Goal: Transaction & Acquisition: Book appointment/travel/reservation

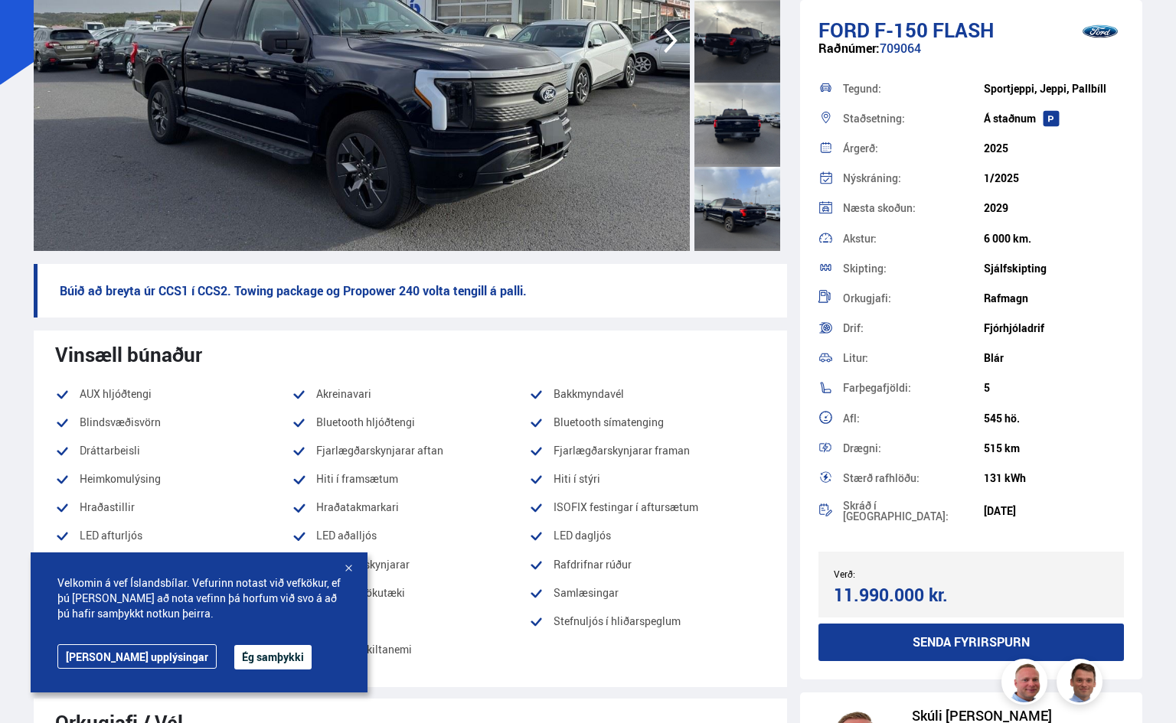
scroll to position [306, 0]
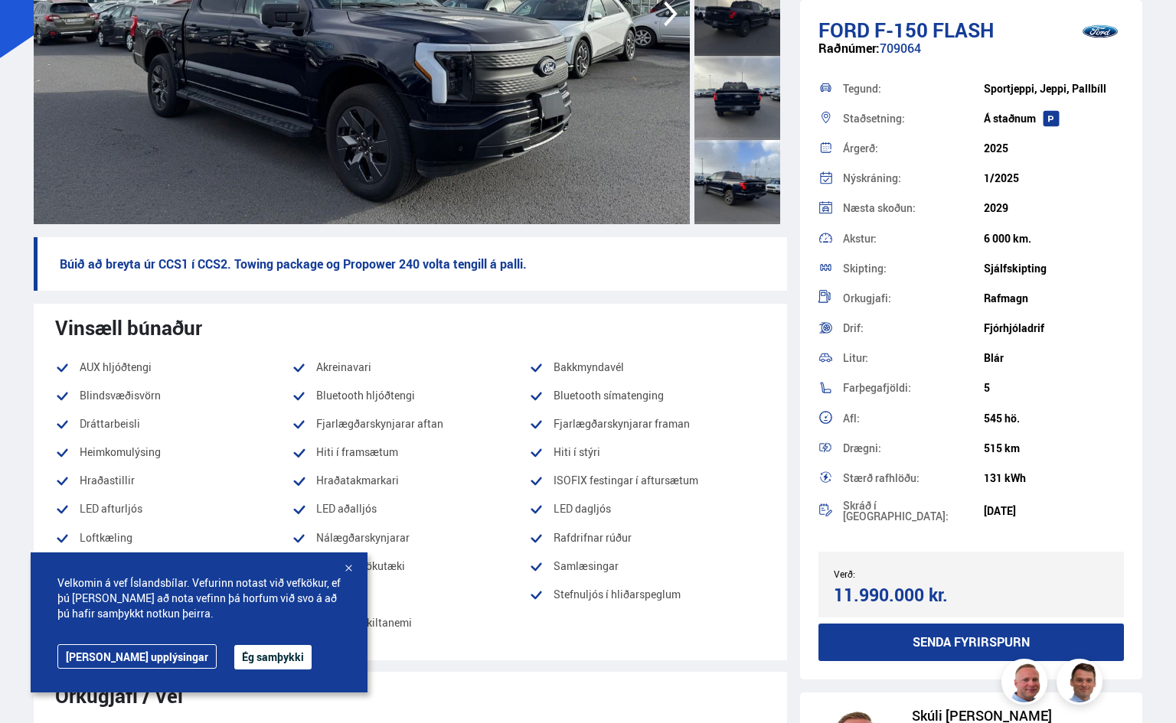
click at [349, 569] on div at bounding box center [348, 569] width 15 height 15
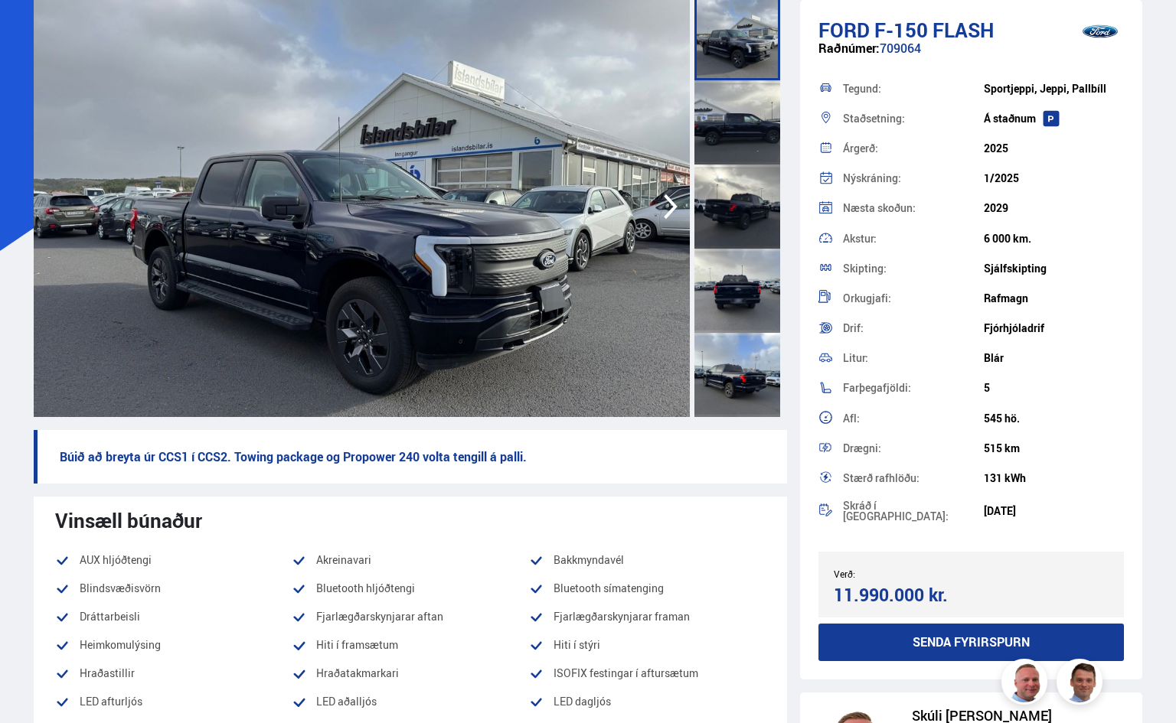
scroll to position [77, 0]
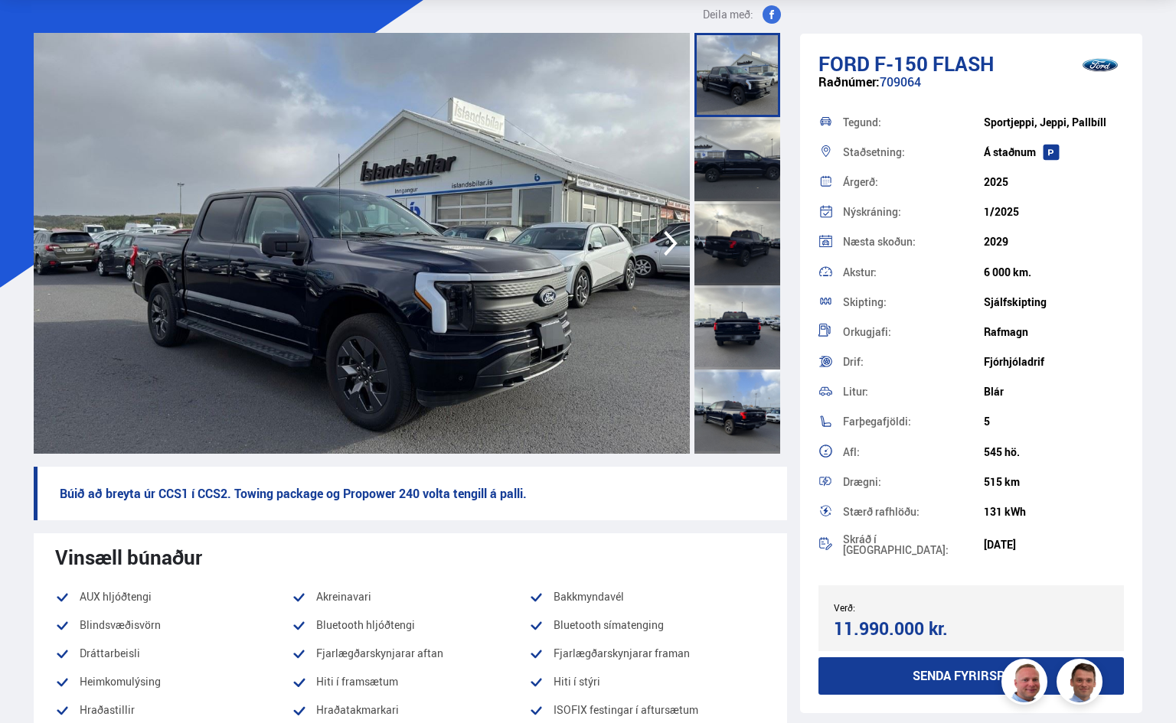
click at [444, 339] on img at bounding box center [362, 243] width 656 height 421
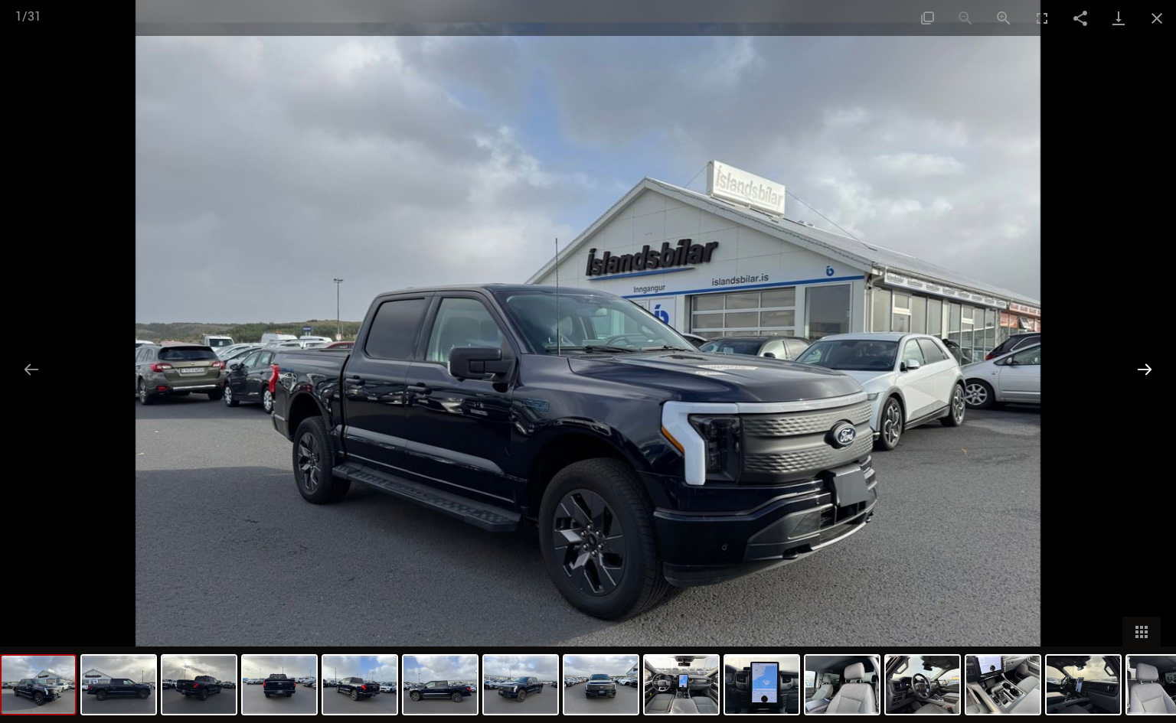
click at [1147, 367] on button "Next slide" at bounding box center [1144, 369] width 32 height 30
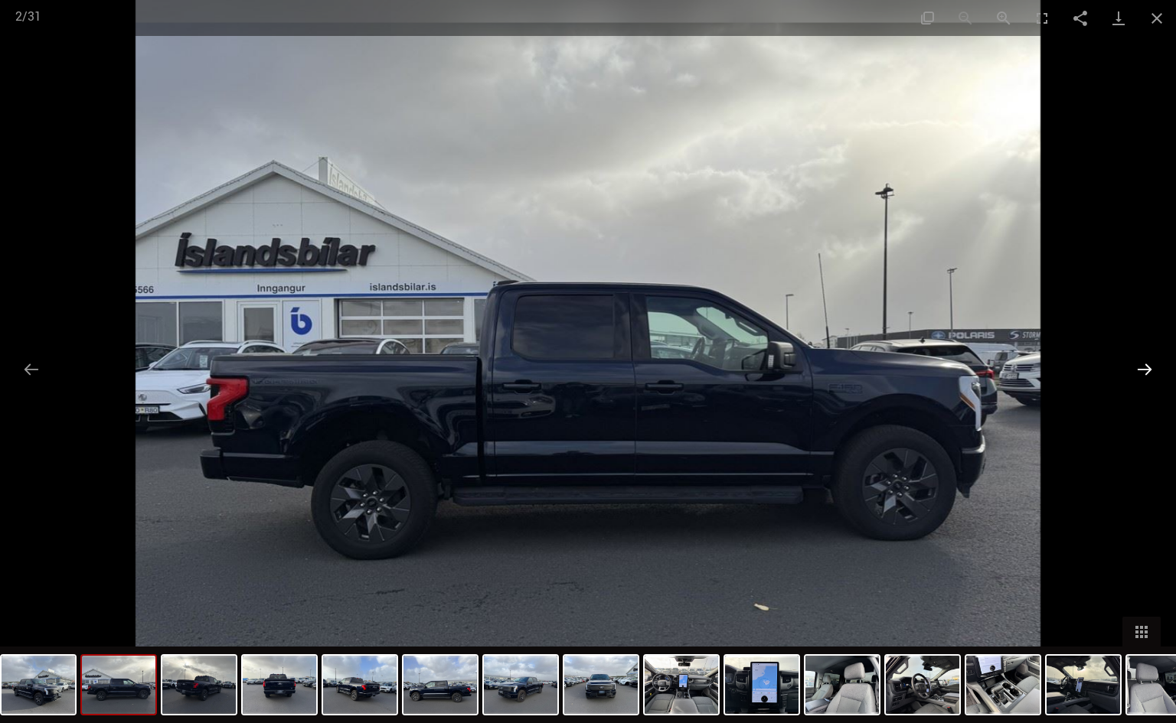
click at [1147, 364] on button "Next slide" at bounding box center [1144, 369] width 32 height 30
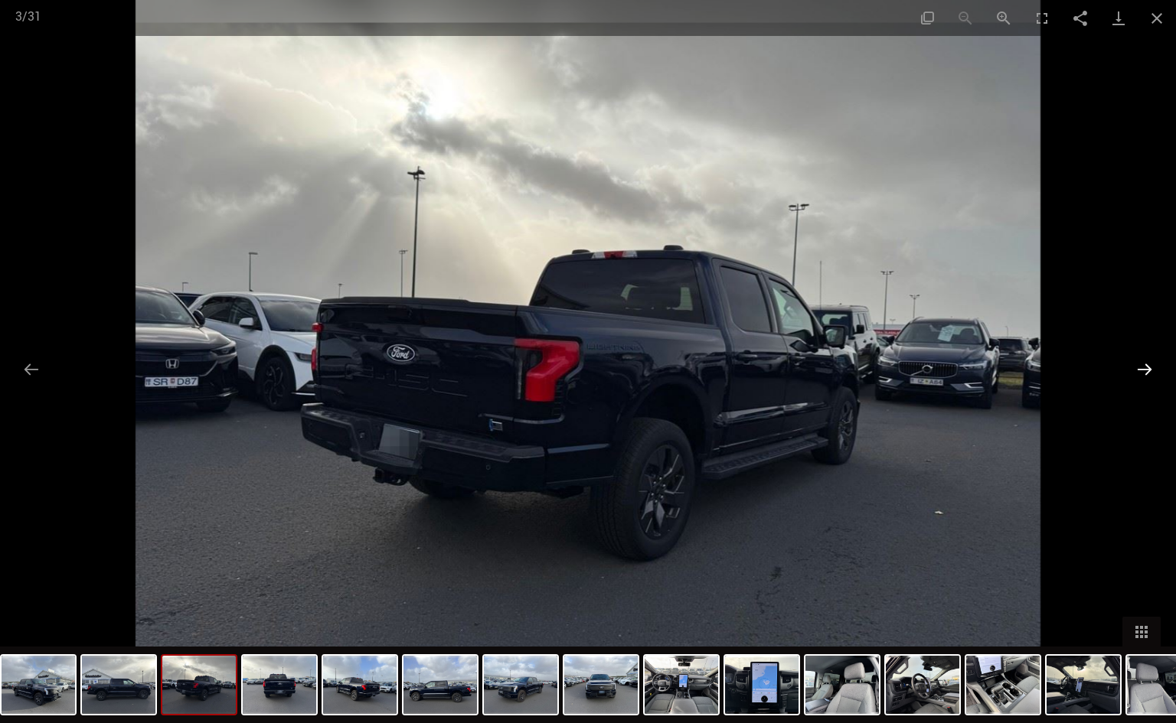
click at [1147, 364] on button "Next slide" at bounding box center [1144, 369] width 32 height 30
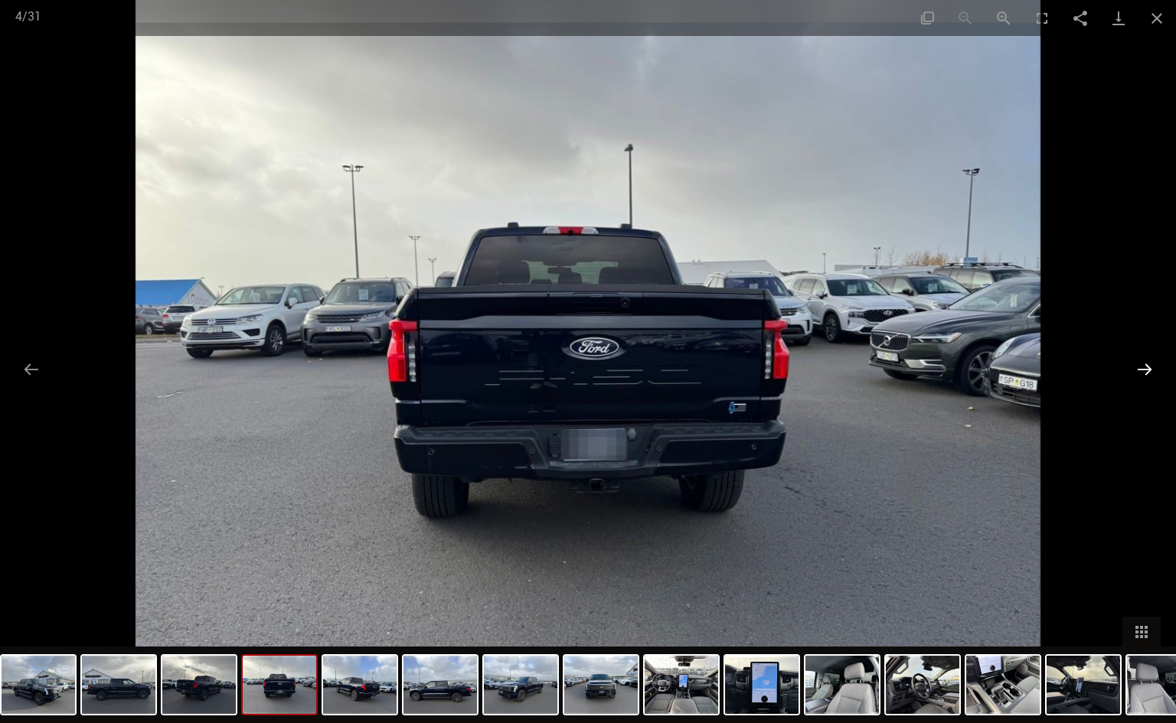
click at [1147, 364] on button "Next slide" at bounding box center [1144, 369] width 32 height 30
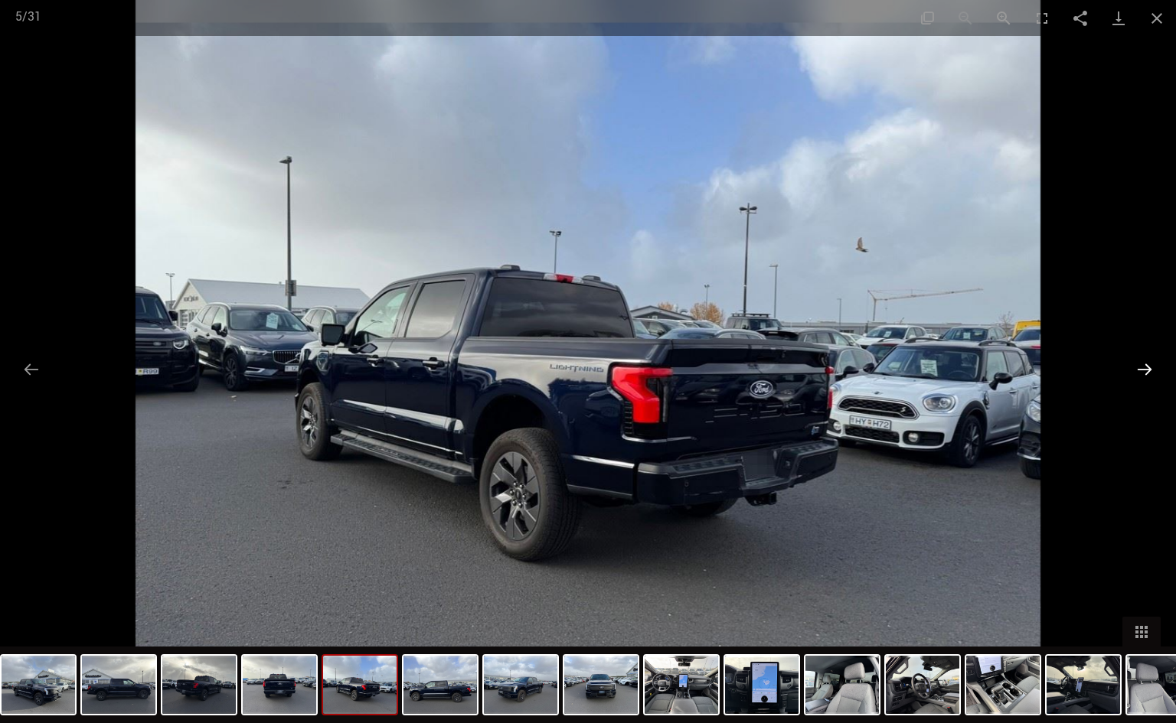
click at [1147, 364] on button "Next slide" at bounding box center [1144, 369] width 32 height 30
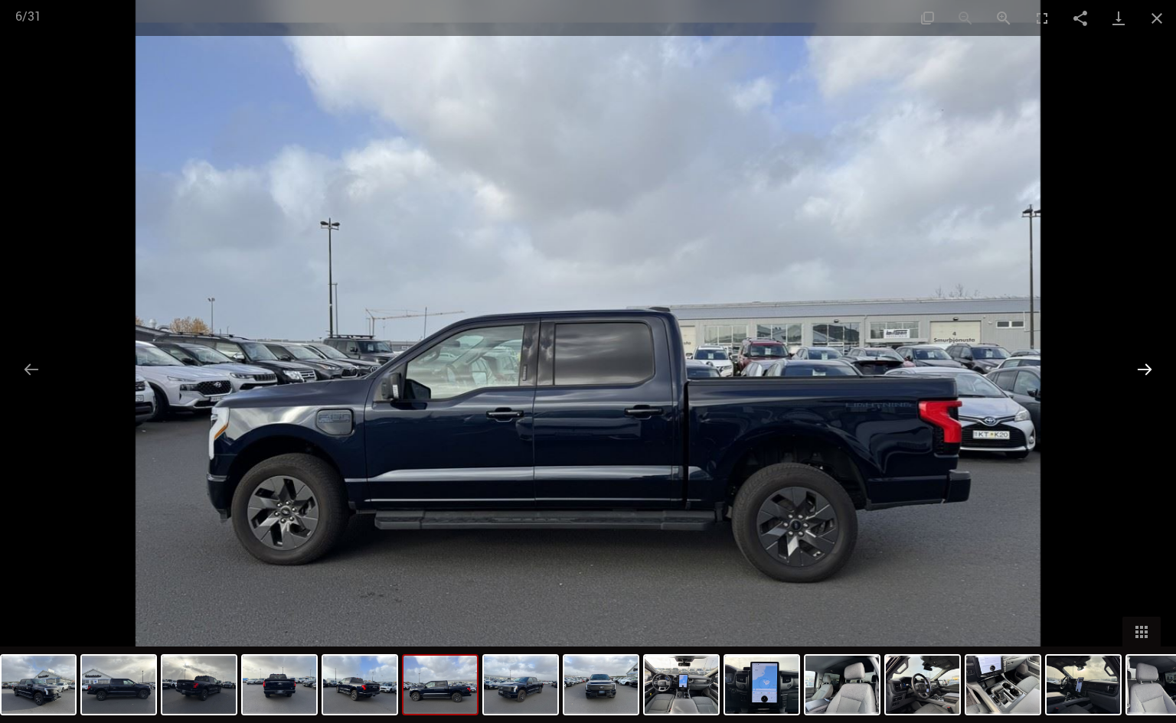
click at [1147, 364] on button "Next slide" at bounding box center [1144, 369] width 32 height 30
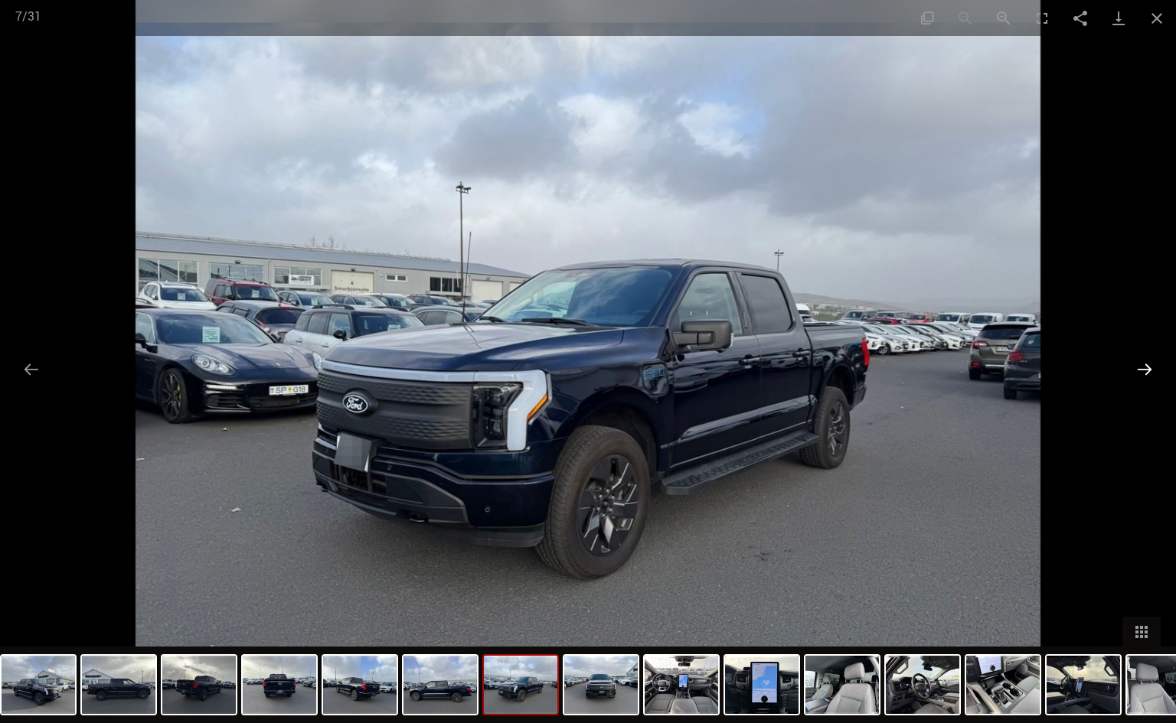
click at [1147, 364] on button "Next slide" at bounding box center [1144, 369] width 32 height 30
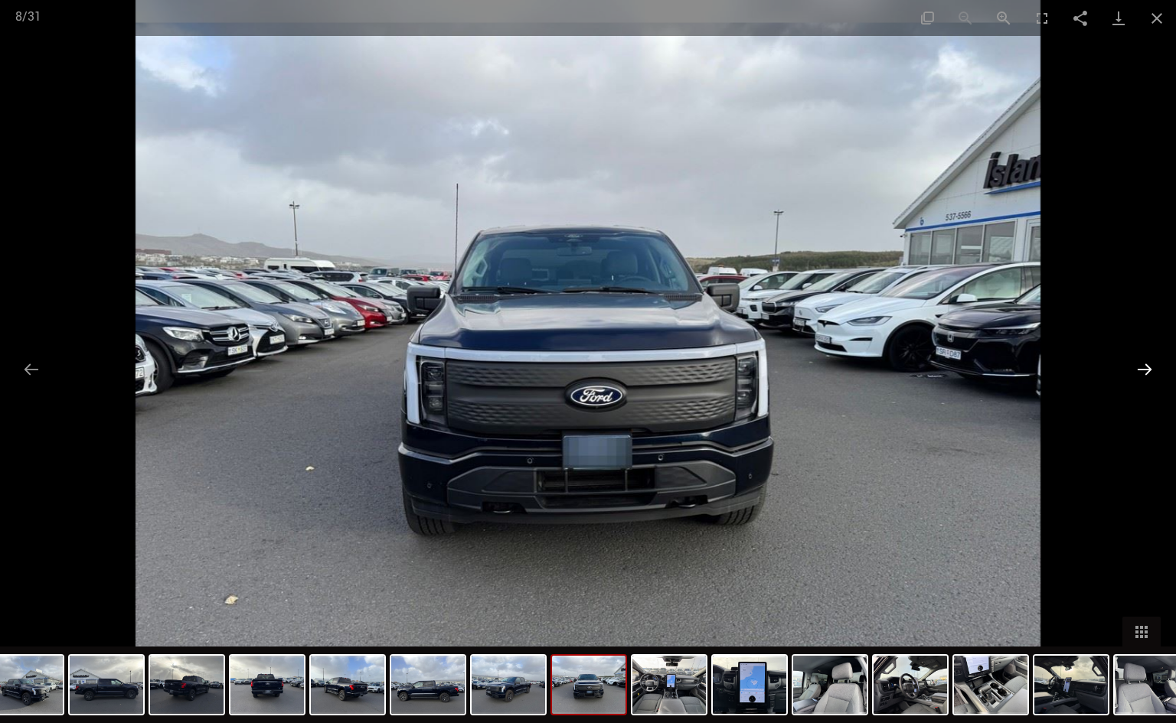
click at [1147, 364] on button "Next slide" at bounding box center [1144, 369] width 32 height 30
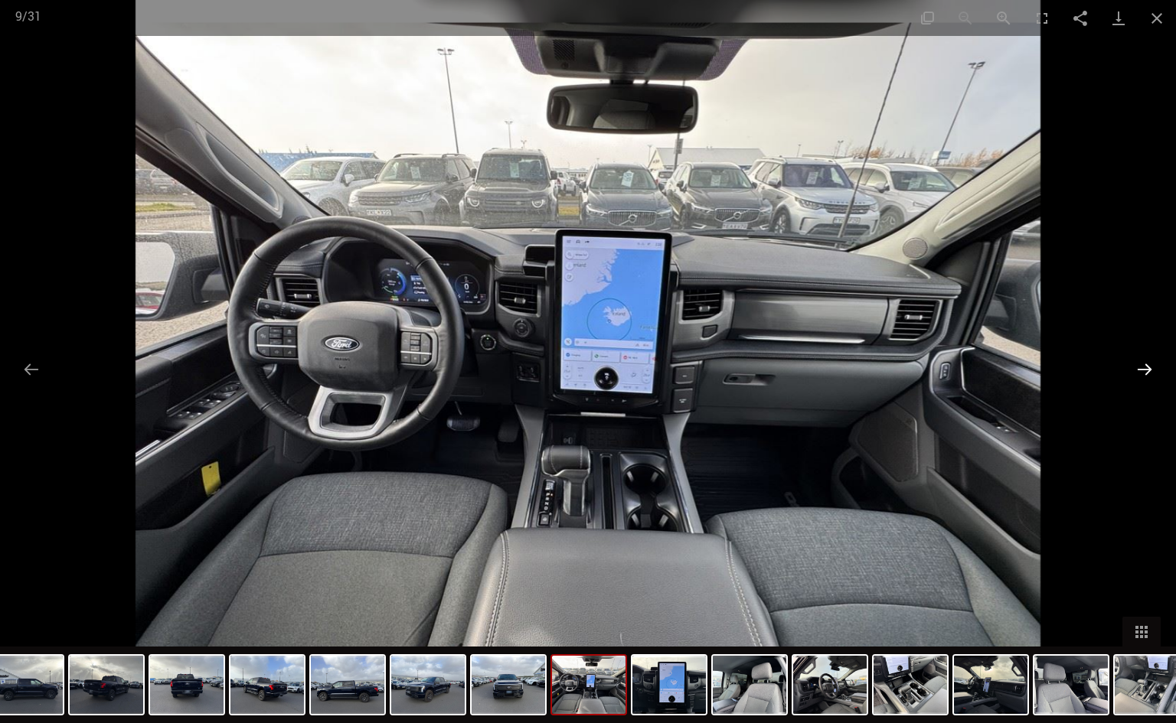
click at [1147, 364] on button "Next slide" at bounding box center [1144, 369] width 32 height 30
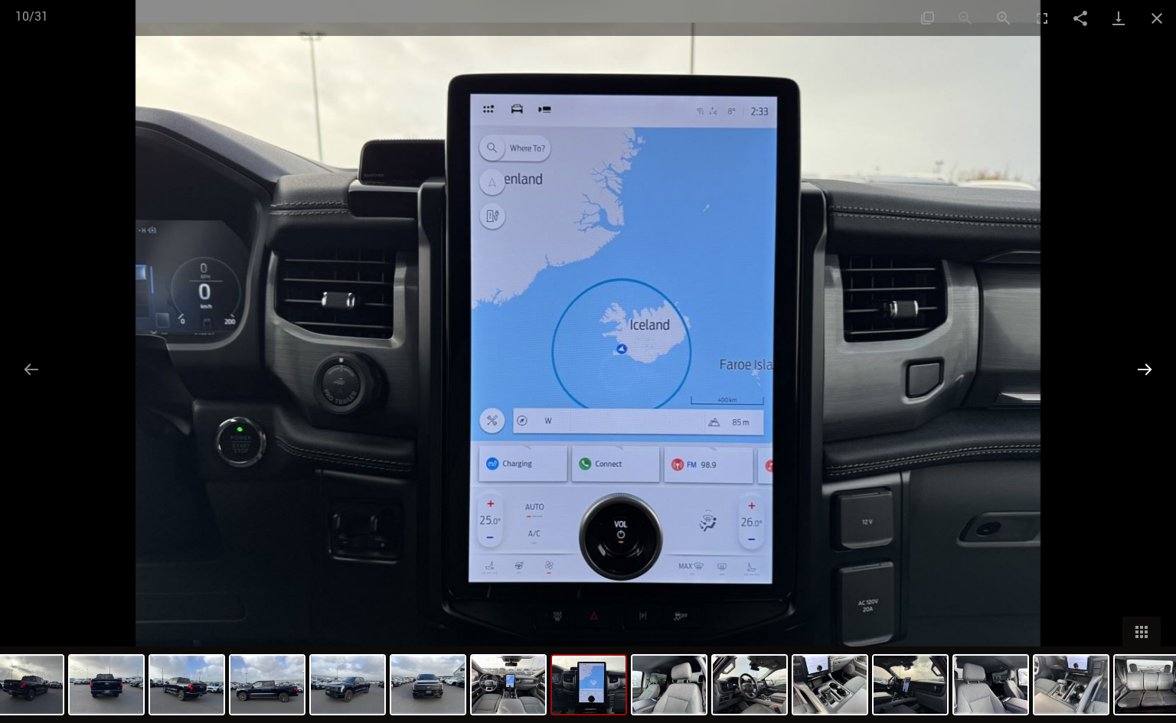
click at [1147, 364] on button "Next slide" at bounding box center [1144, 369] width 32 height 30
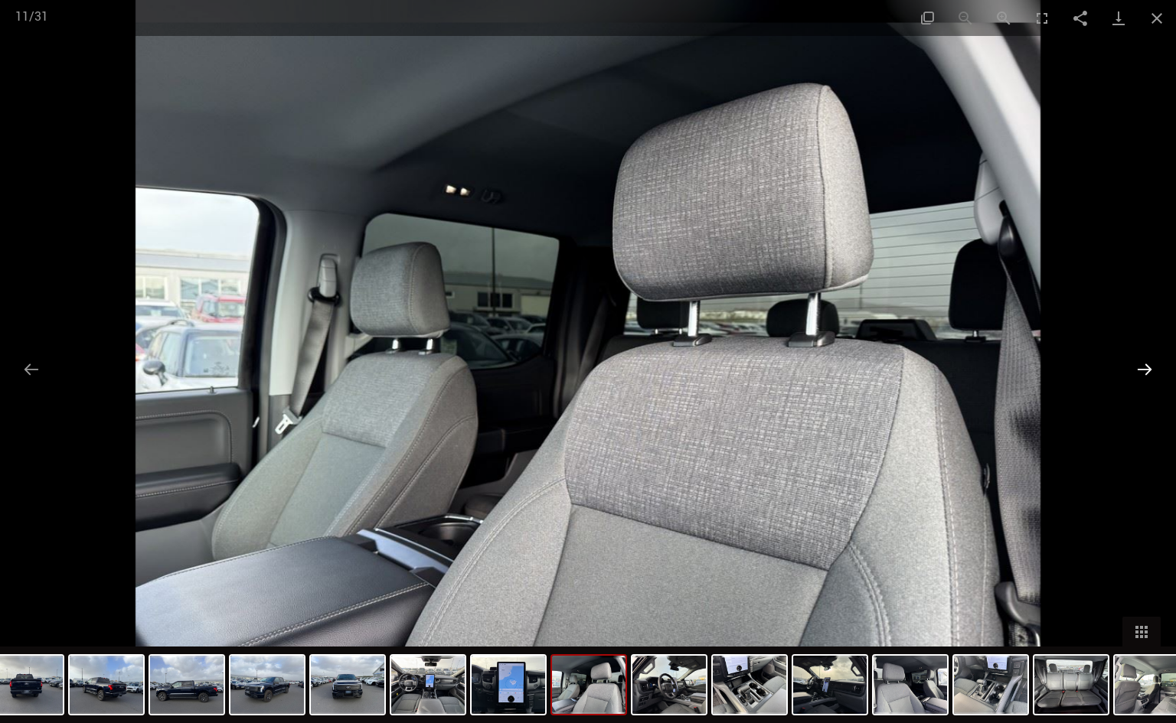
click at [1147, 364] on button "Next slide" at bounding box center [1144, 369] width 32 height 30
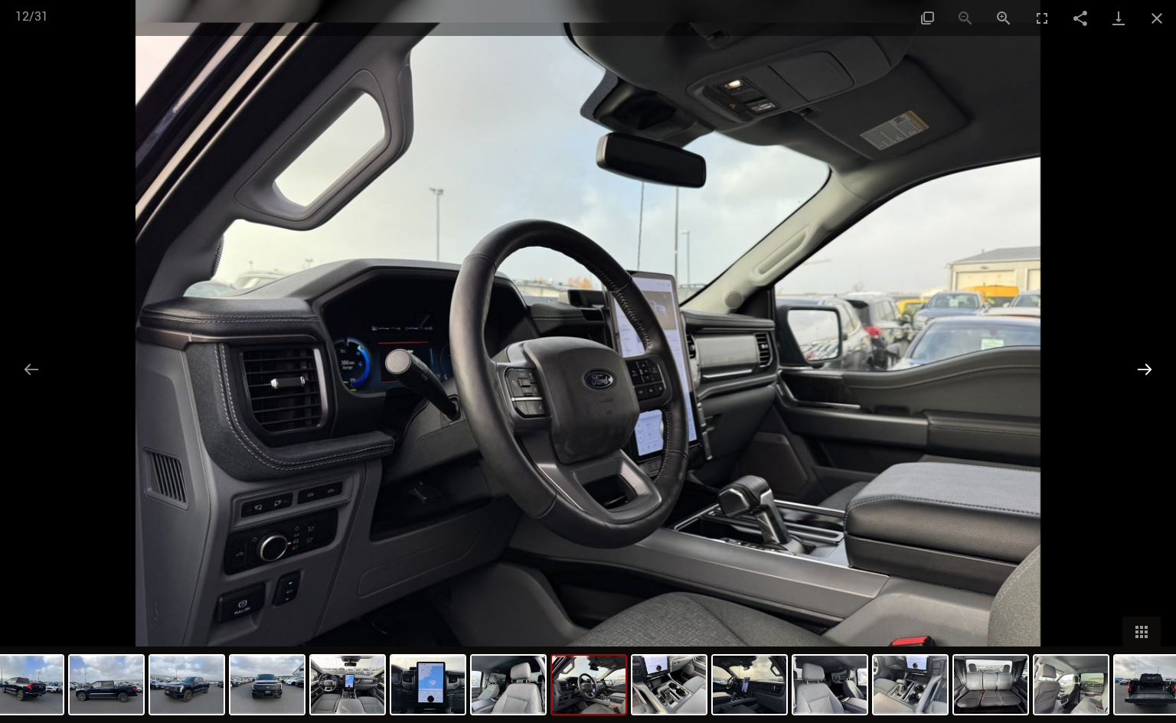
click at [1147, 364] on button "Next slide" at bounding box center [1144, 369] width 32 height 30
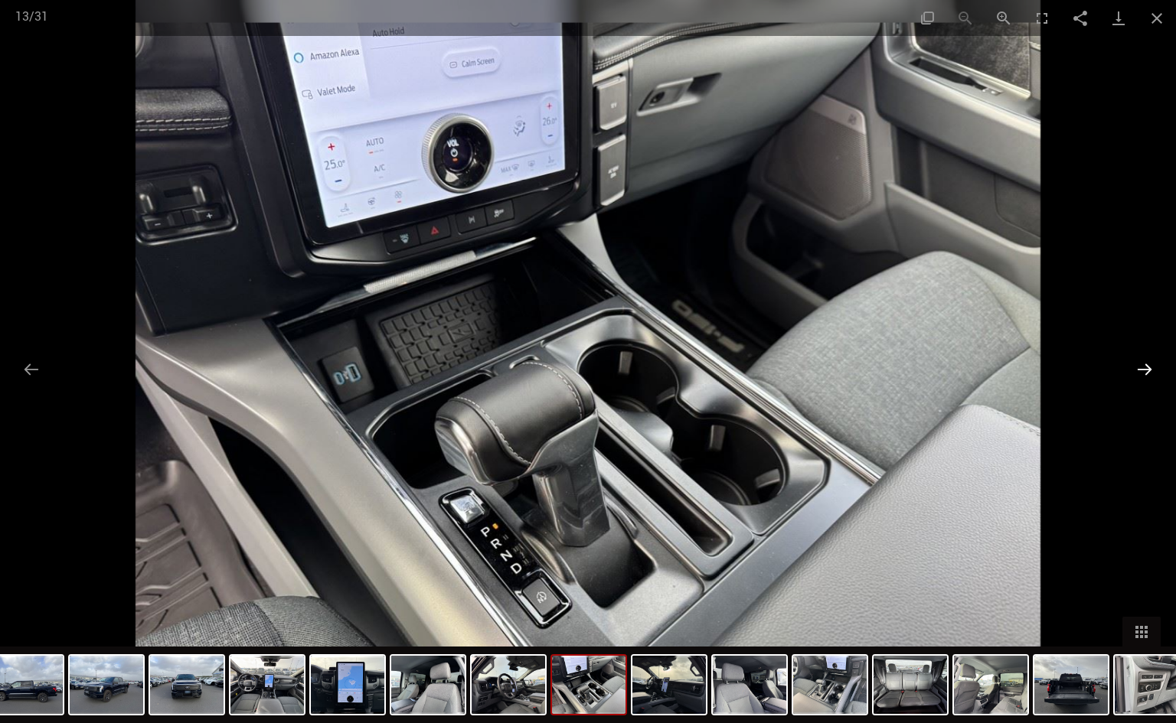
click at [1147, 364] on button "Next slide" at bounding box center [1144, 369] width 32 height 30
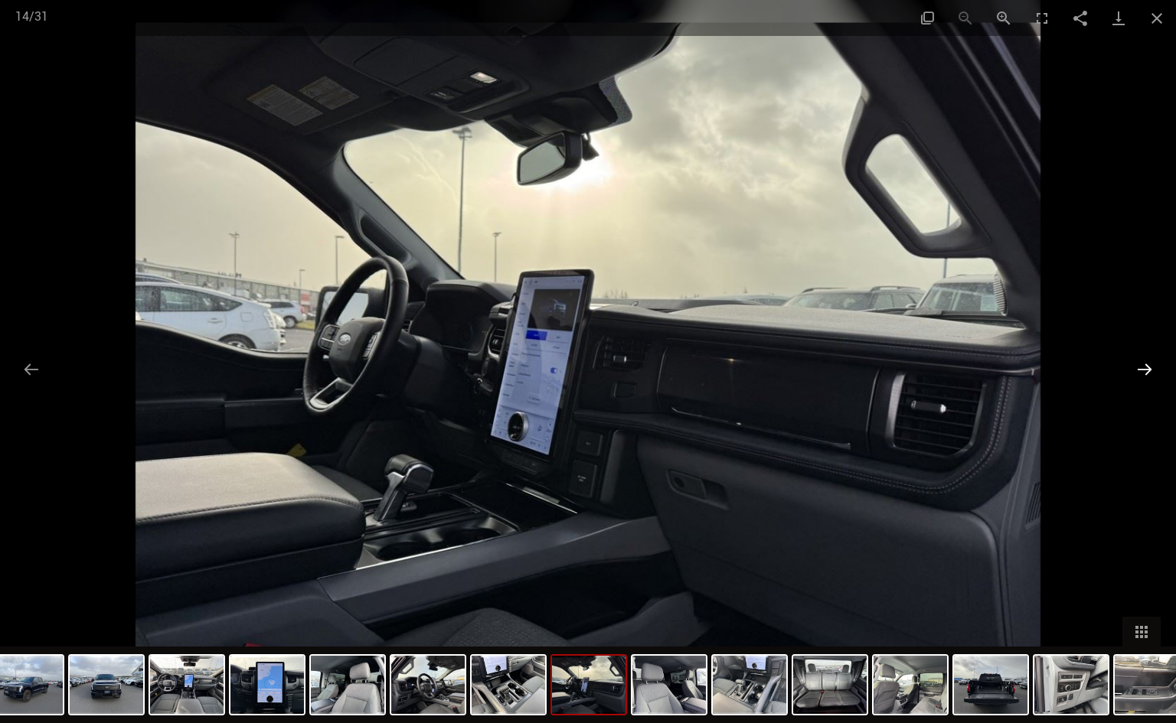
click at [1147, 364] on button "Next slide" at bounding box center [1144, 369] width 32 height 30
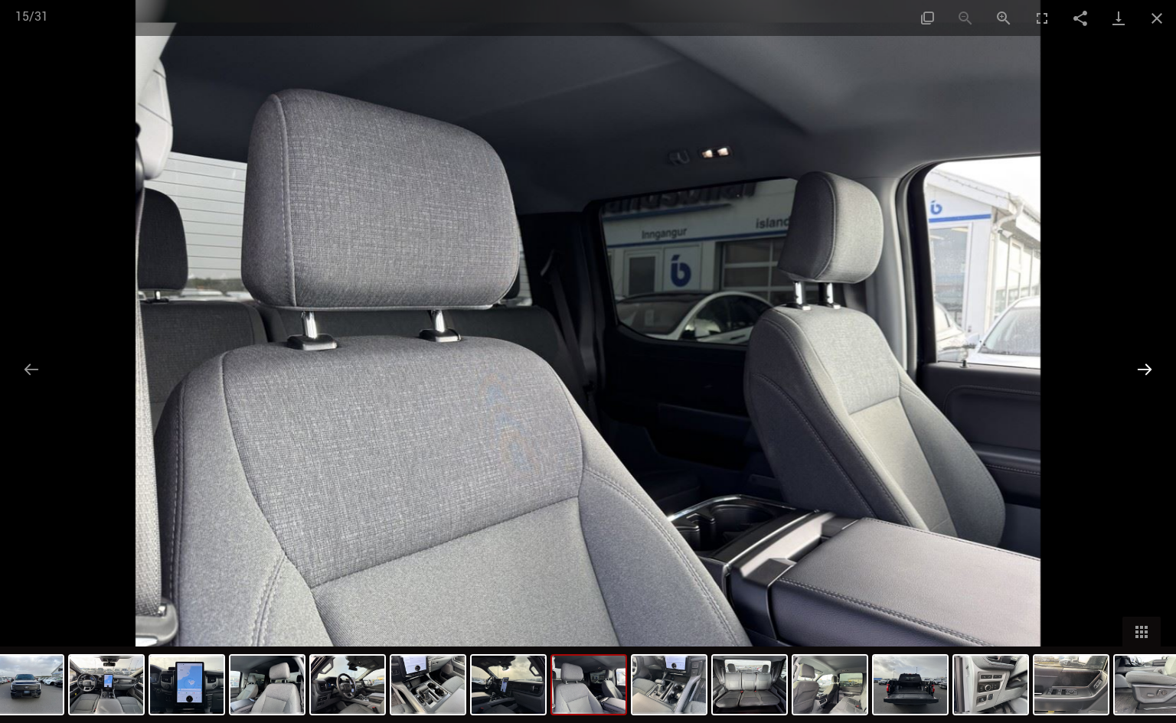
click at [1147, 364] on button "Next slide" at bounding box center [1144, 369] width 32 height 30
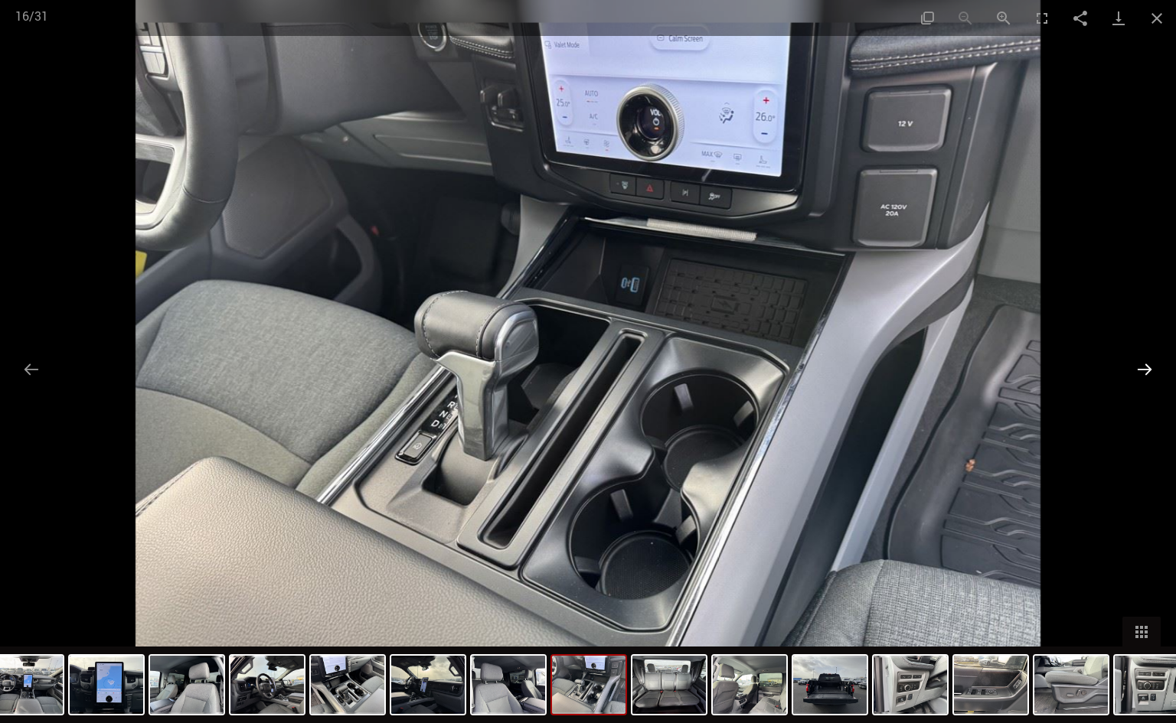
click at [1147, 364] on button "Next slide" at bounding box center [1144, 369] width 32 height 30
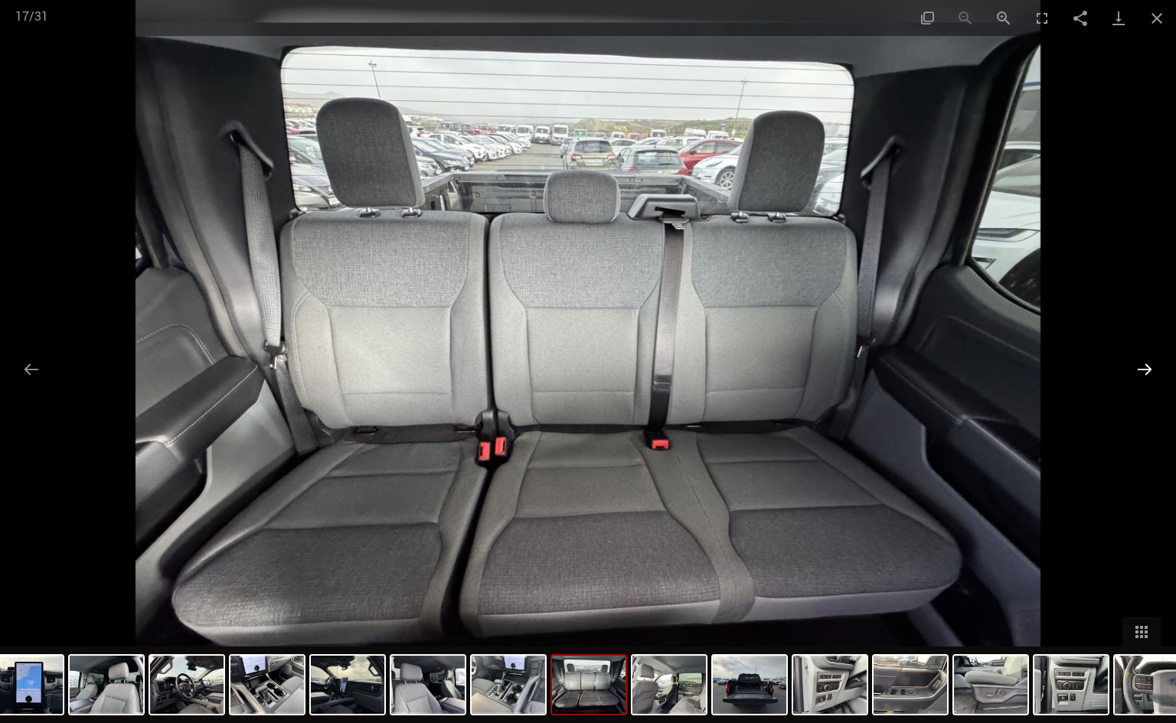
click at [1147, 364] on button "Next slide" at bounding box center [1144, 369] width 32 height 30
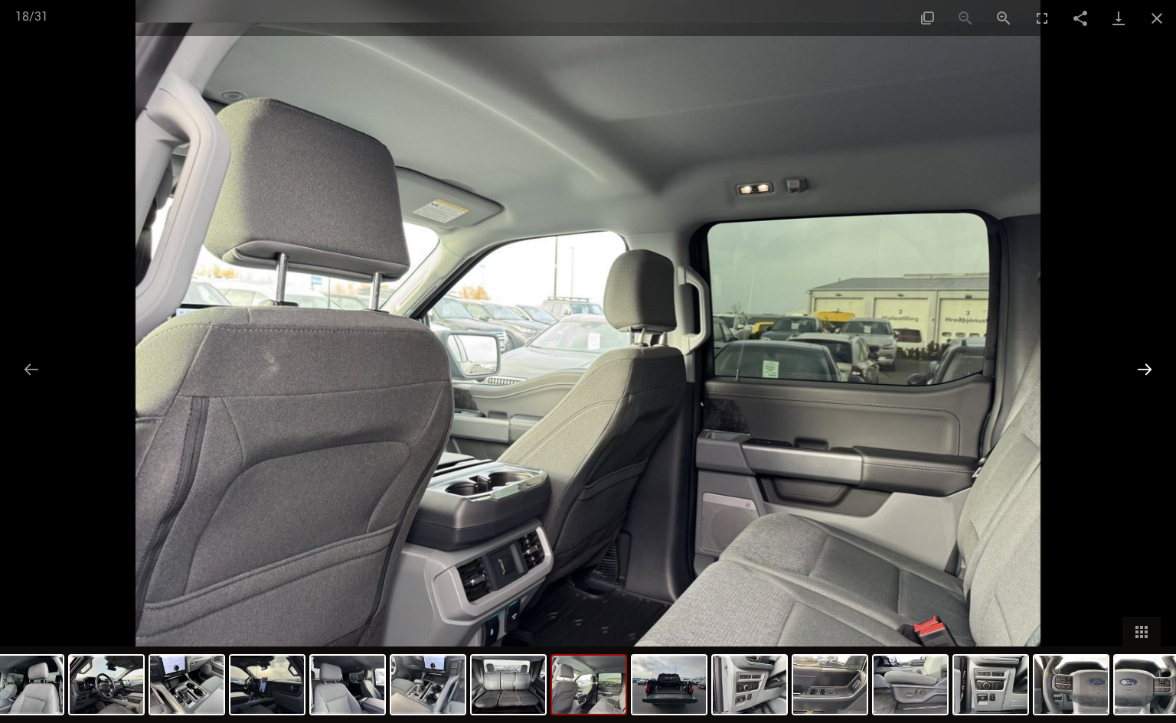
click at [1147, 364] on button "Next slide" at bounding box center [1144, 369] width 32 height 30
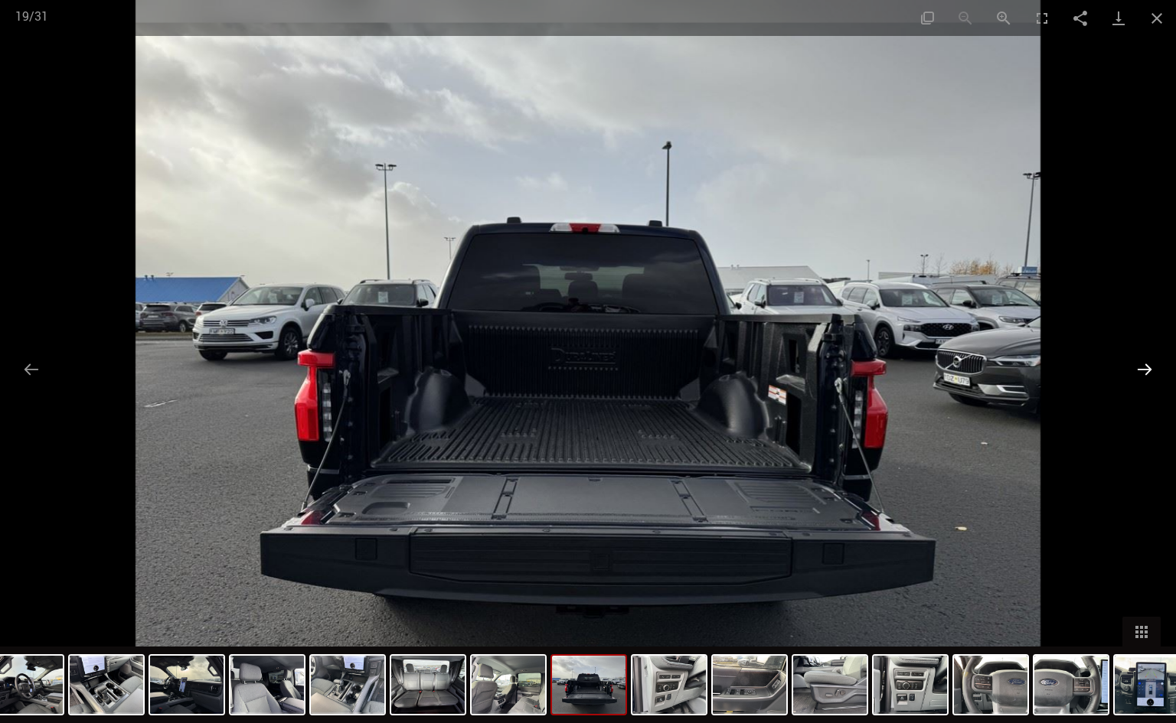
click at [1135, 368] on button "Next slide" at bounding box center [1144, 369] width 32 height 30
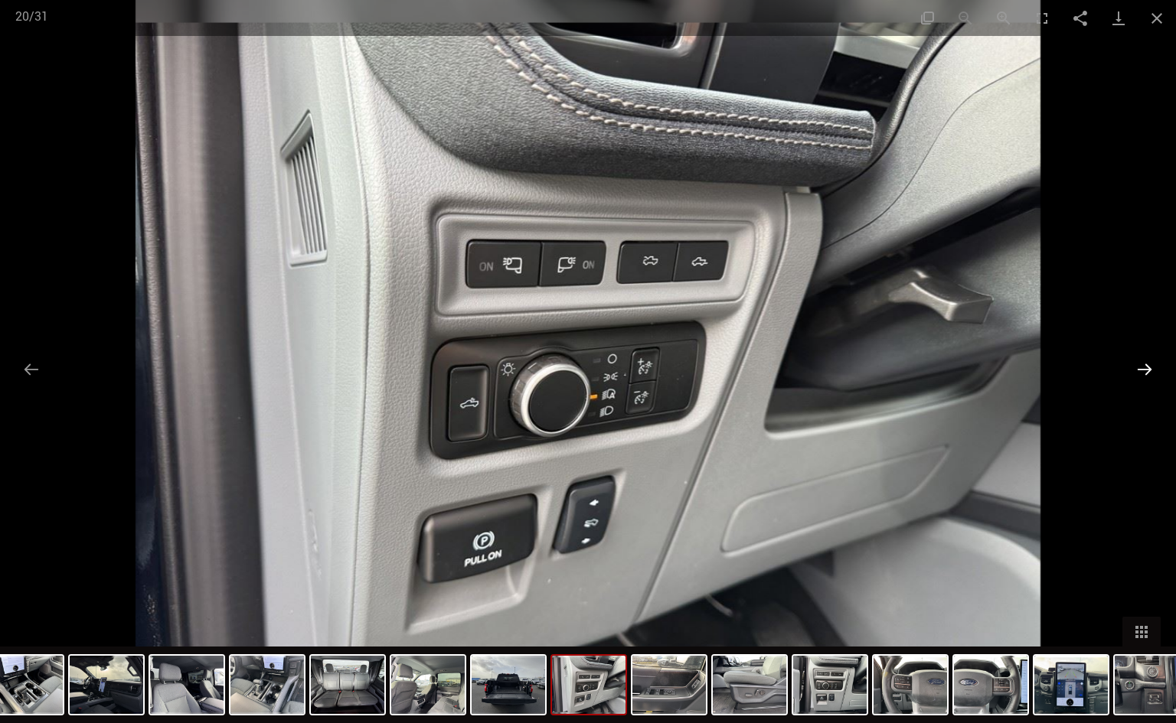
click at [1135, 368] on button "Next slide" at bounding box center [1144, 369] width 32 height 30
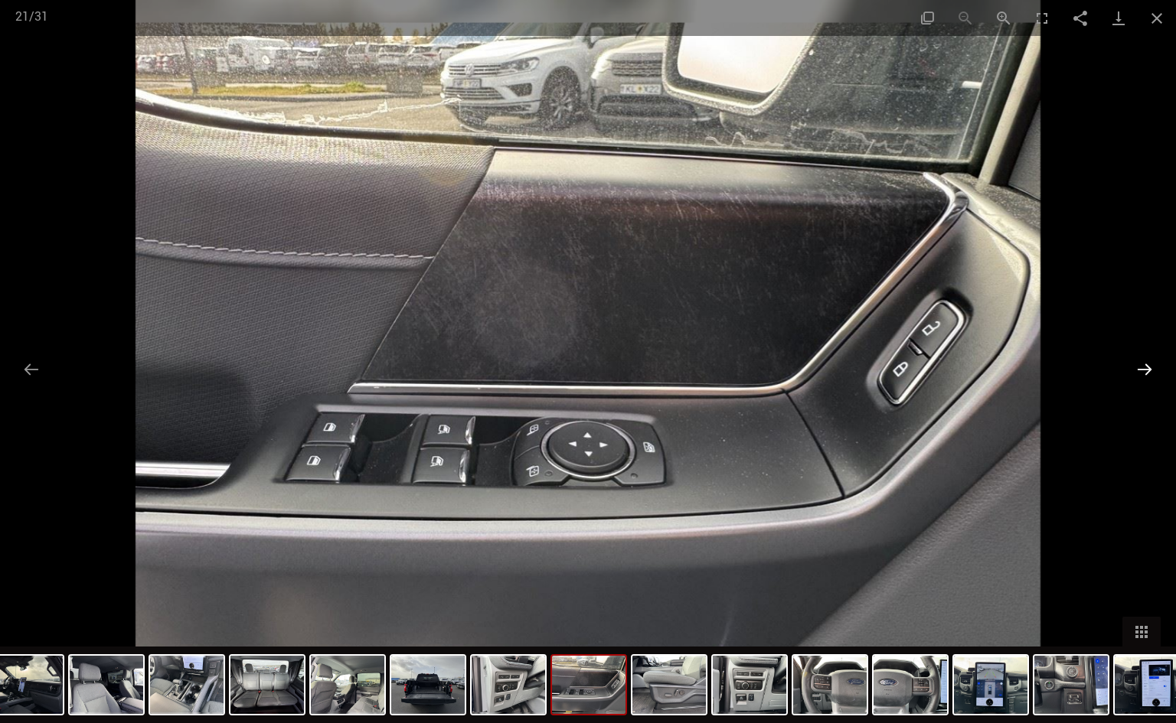
click at [1135, 368] on button "Next slide" at bounding box center [1144, 369] width 32 height 30
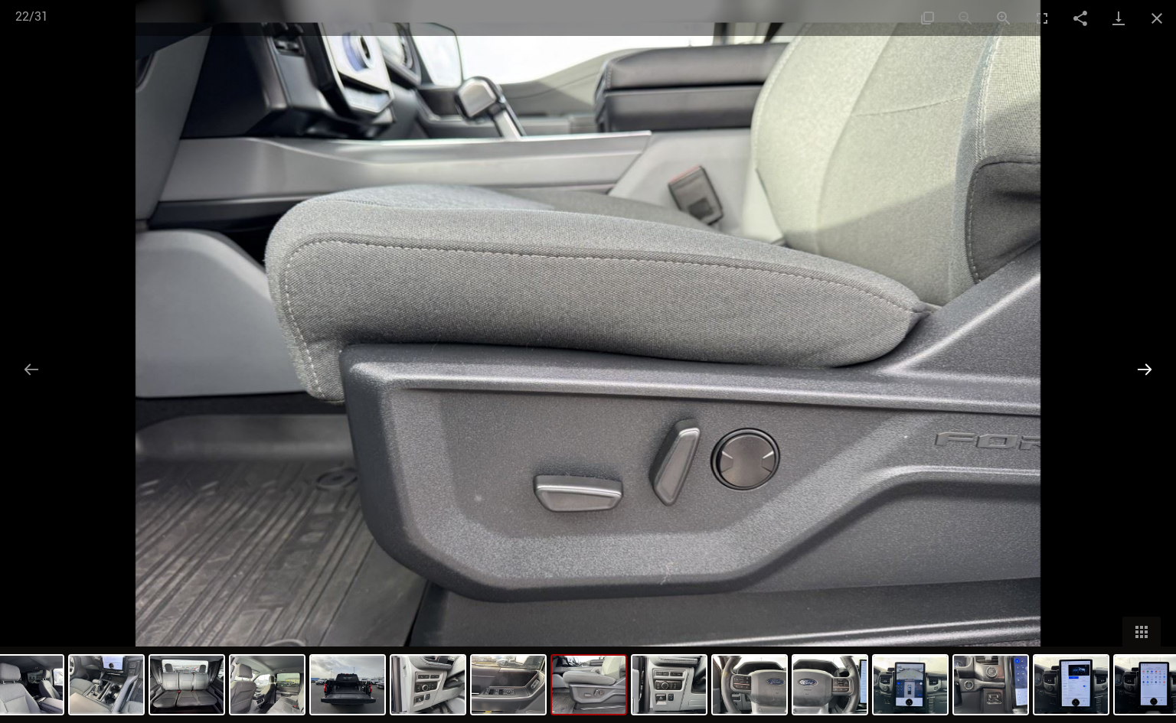
click at [1135, 368] on button "Next slide" at bounding box center [1144, 369] width 32 height 30
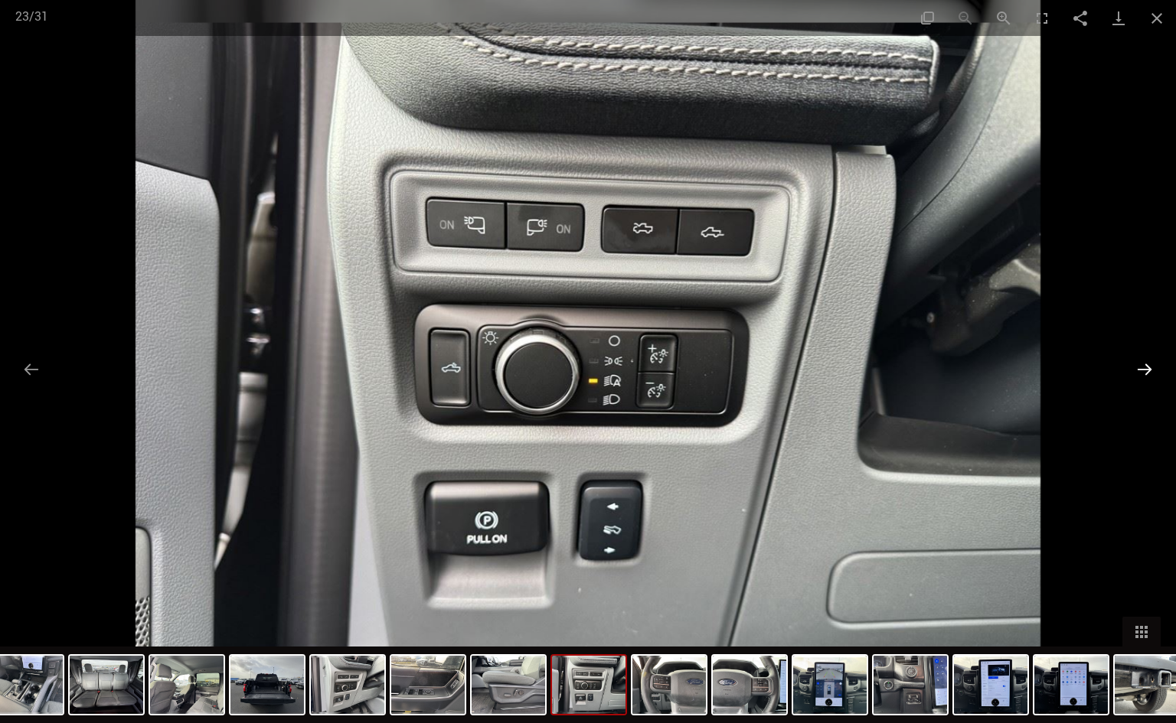
click at [1135, 368] on button "Next slide" at bounding box center [1144, 369] width 32 height 30
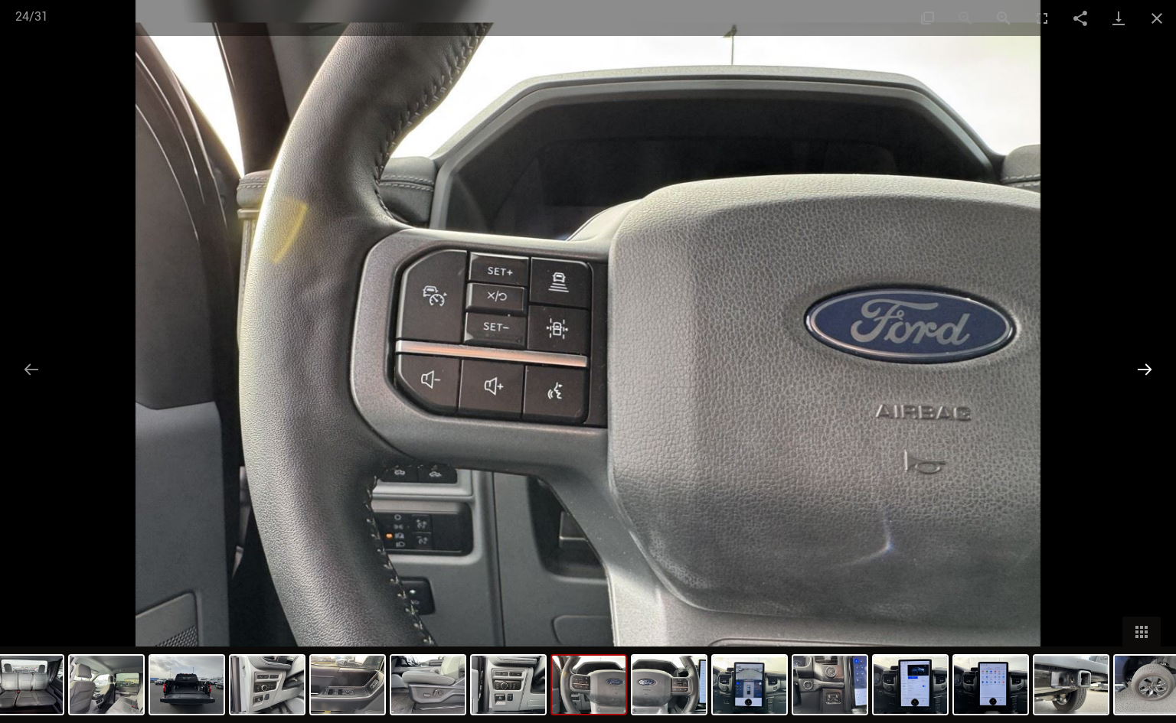
click at [1135, 368] on button "Next slide" at bounding box center [1144, 369] width 32 height 30
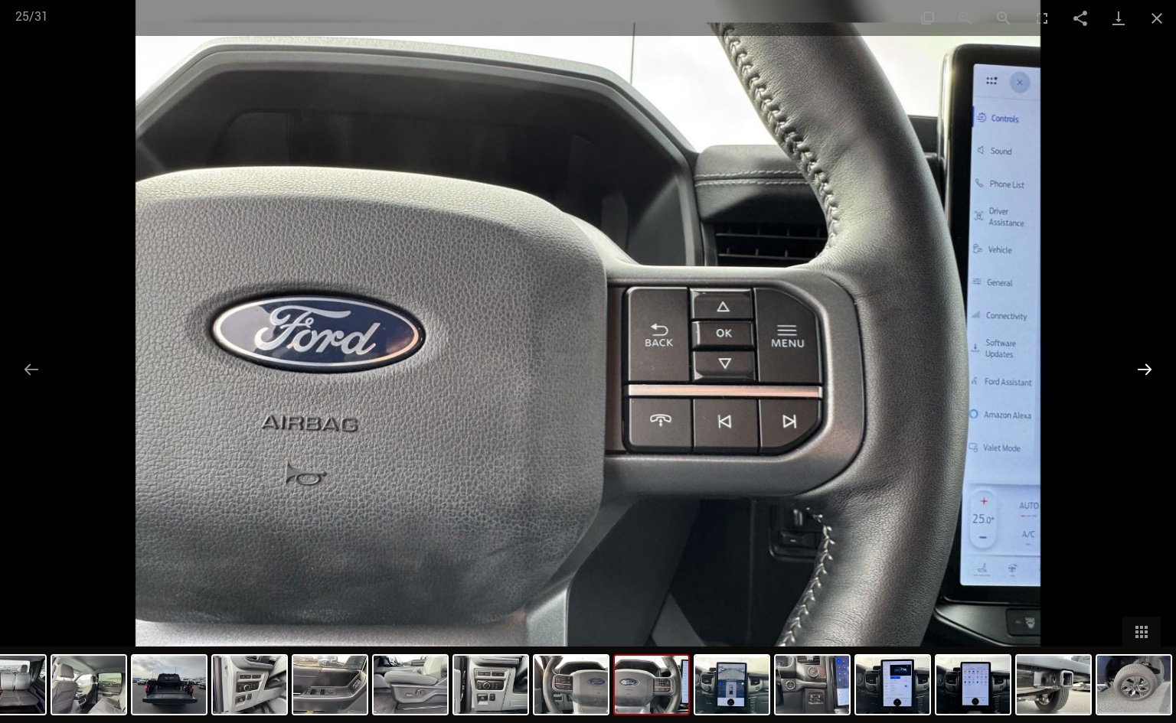
click at [1135, 368] on button "Next slide" at bounding box center [1144, 369] width 32 height 30
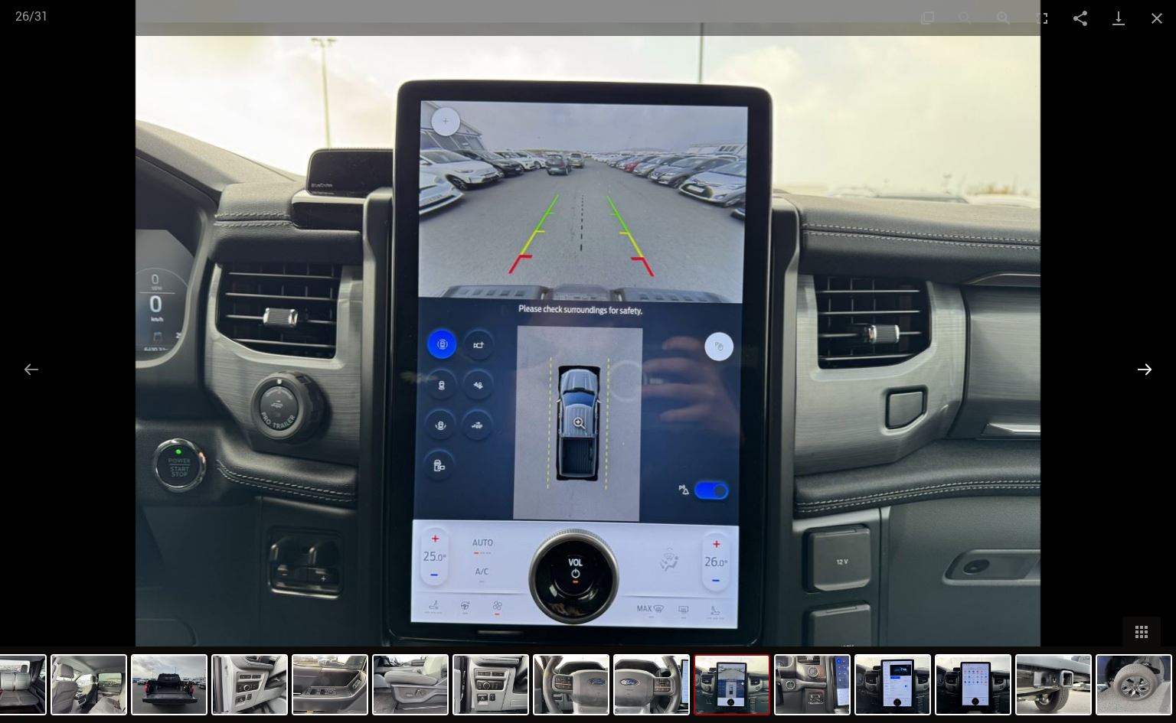
click at [1135, 368] on button "Next slide" at bounding box center [1144, 369] width 32 height 30
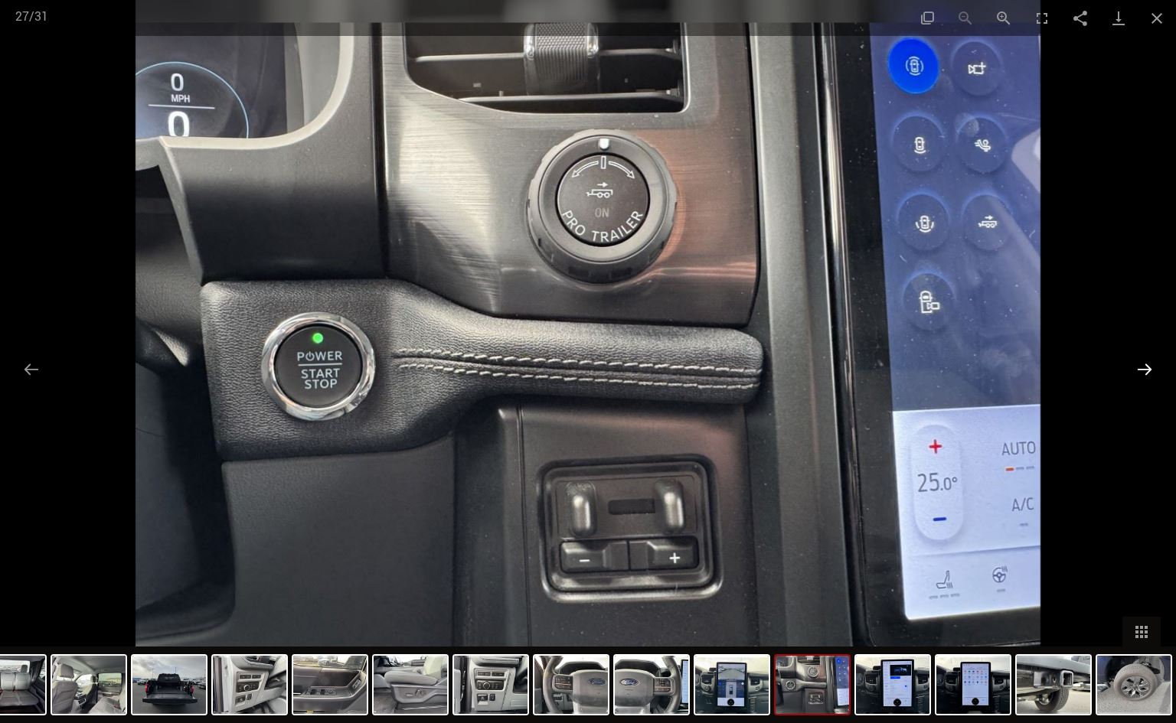
click at [1135, 368] on button "Next slide" at bounding box center [1144, 369] width 32 height 30
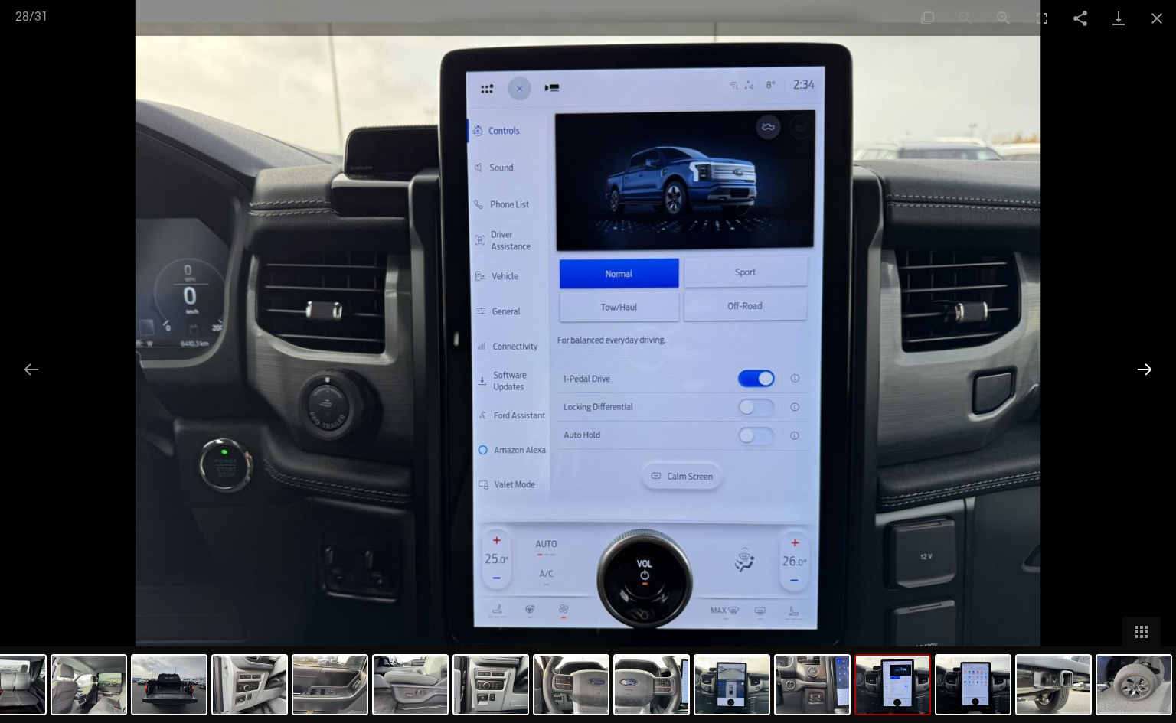
click at [1135, 368] on button "Next slide" at bounding box center [1144, 369] width 32 height 30
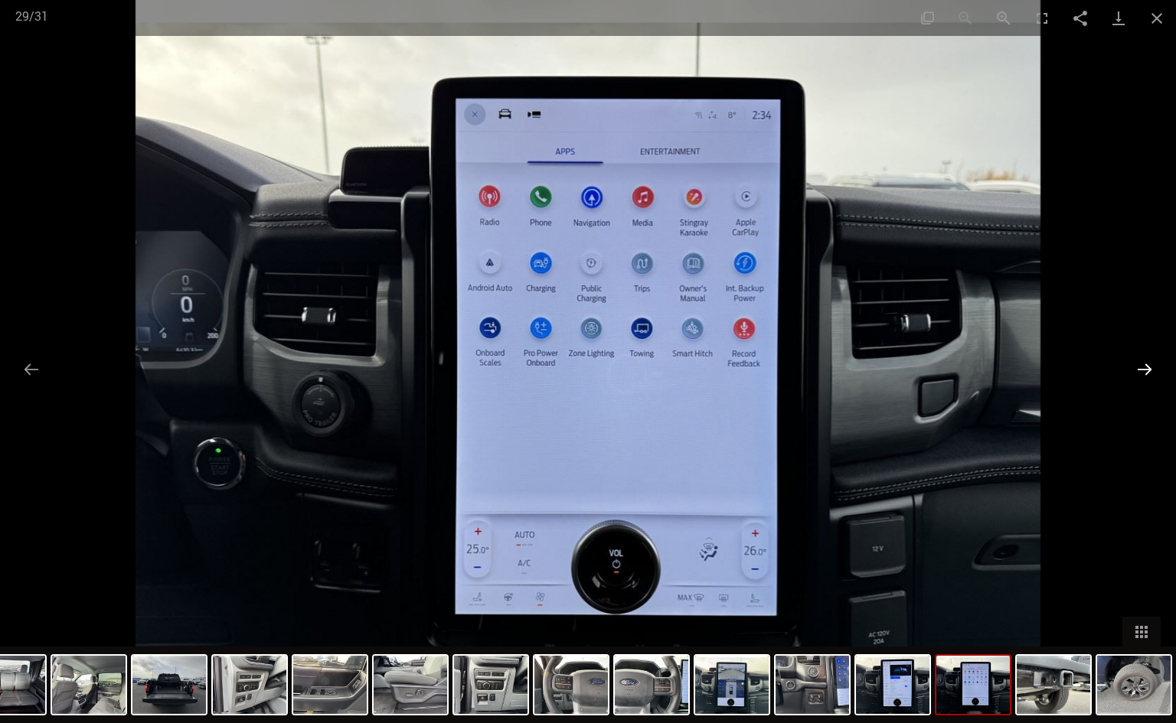
click at [1135, 368] on button "Next slide" at bounding box center [1144, 369] width 32 height 30
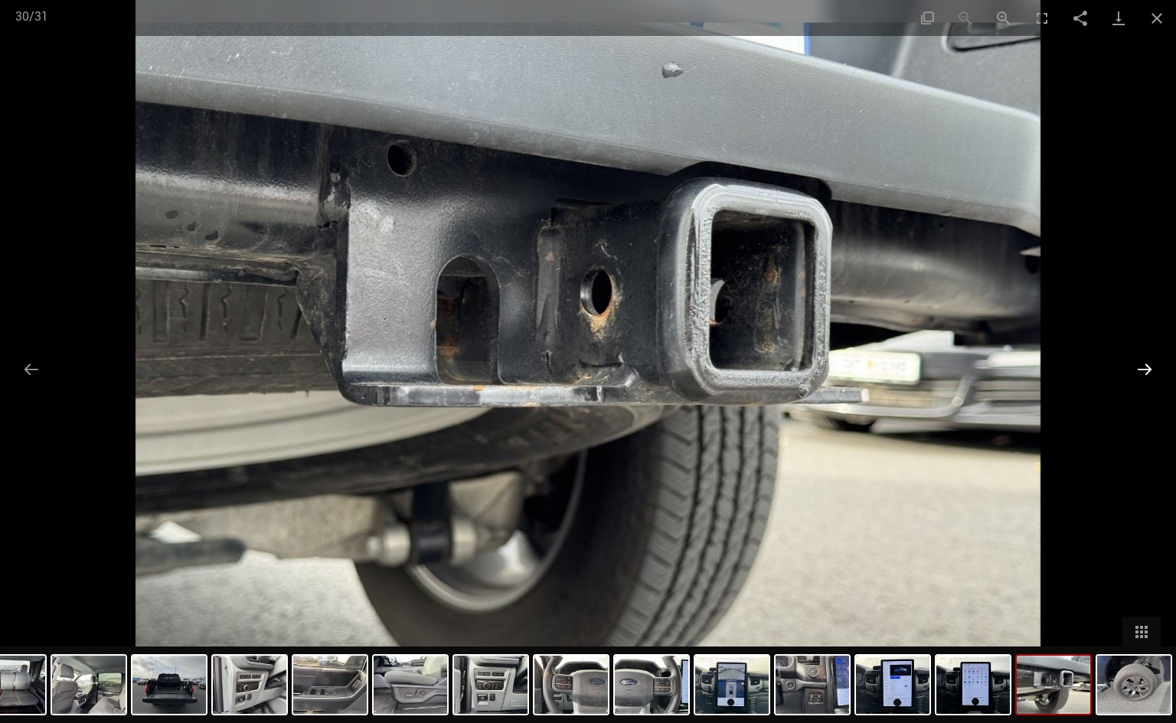
click at [1135, 368] on button "Next slide" at bounding box center [1144, 369] width 32 height 30
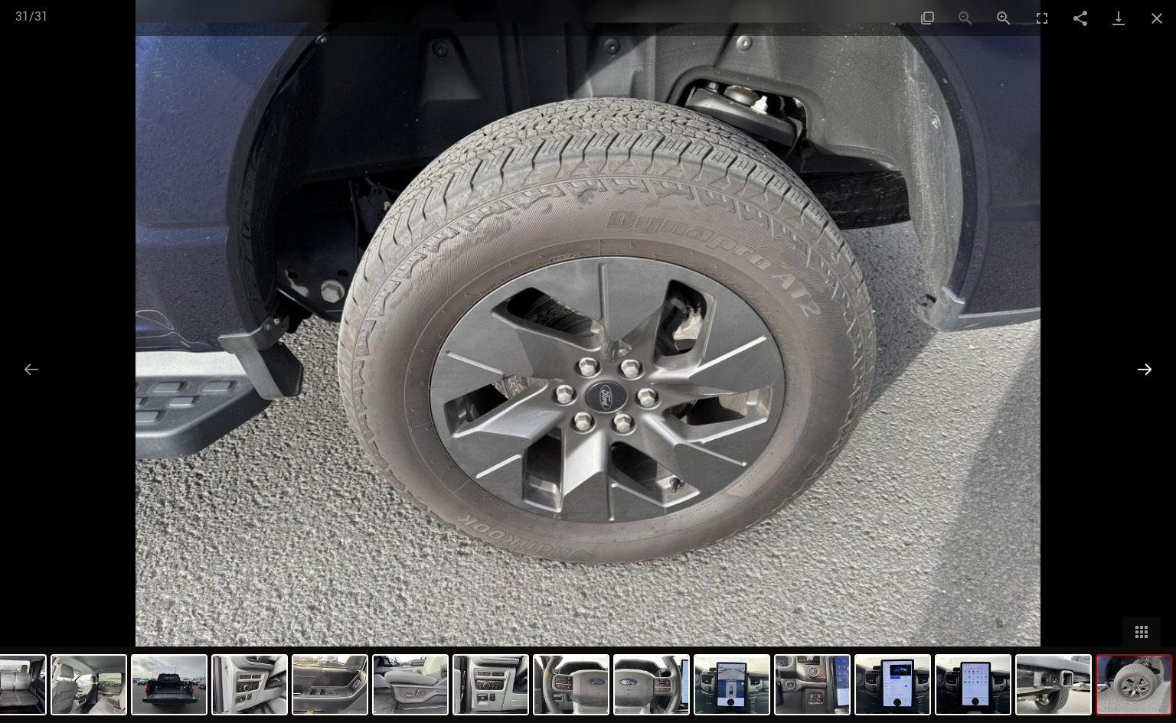
click at [1135, 368] on button "Next slide" at bounding box center [1144, 369] width 32 height 30
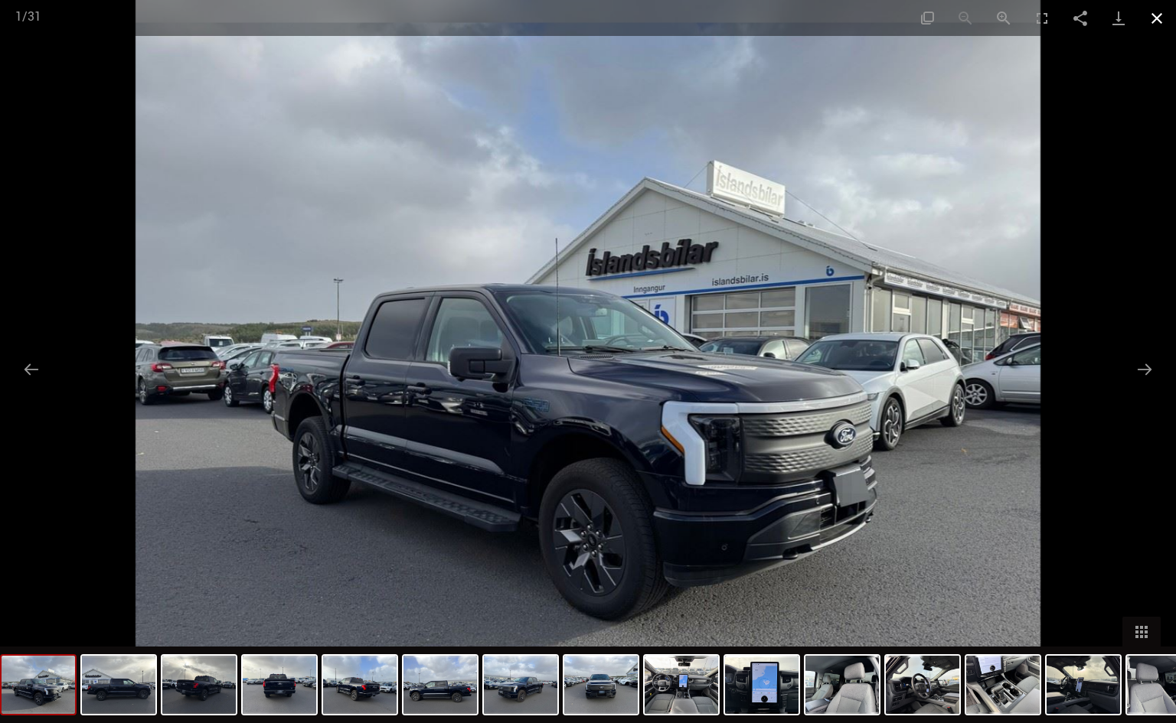
click at [1155, 17] on button "Close gallery" at bounding box center [1156, 18] width 38 height 36
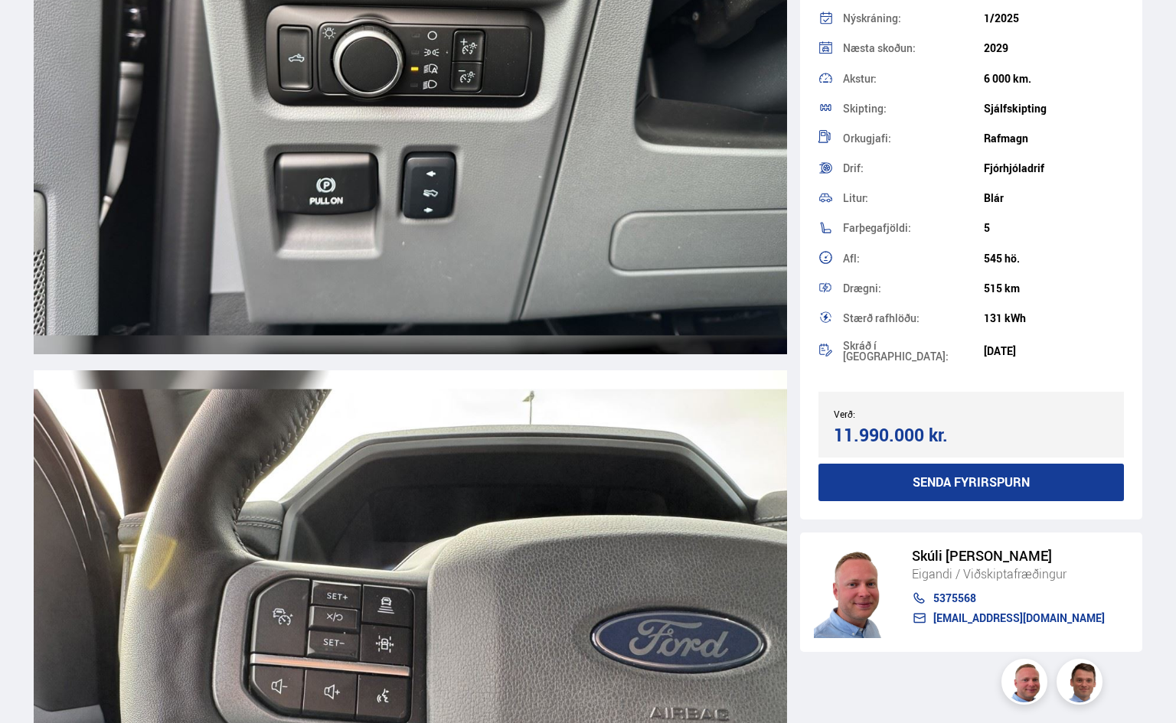
scroll to position [15921, 0]
